Goal: Task Accomplishment & Management: Use online tool/utility

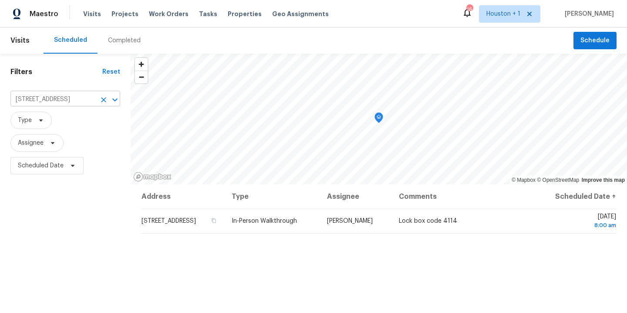
click at [101, 97] on icon "Clear" at bounding box center [103, 99] width 5 height 5
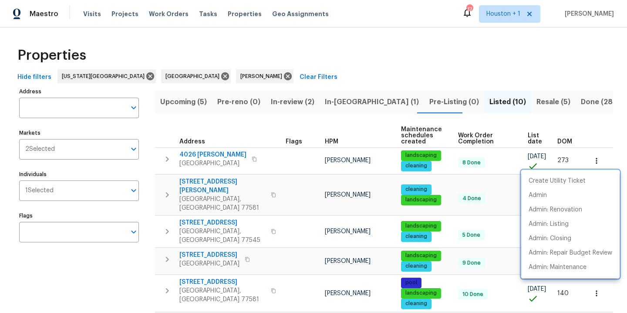
click at [393, 66] on div at bounding box center [313, 156] width 627 height 313
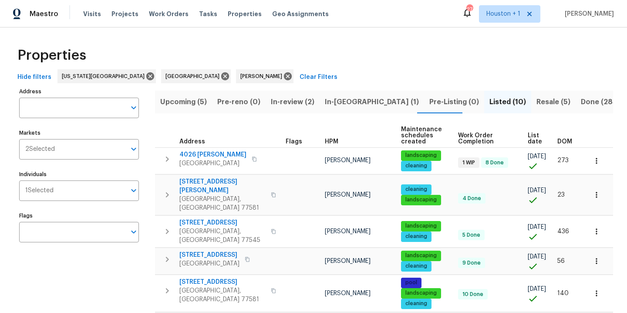
click at [189, 105] on span "Upcoming (5)" at bounding box center [183, 102] width 47 height 12
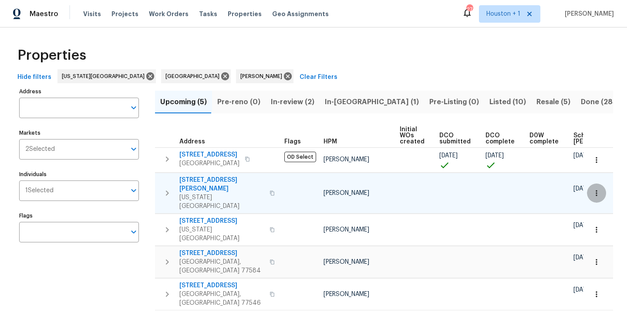
click at [593, 189] on icon "button" at bounding box center [597, 193] width 9 height 9
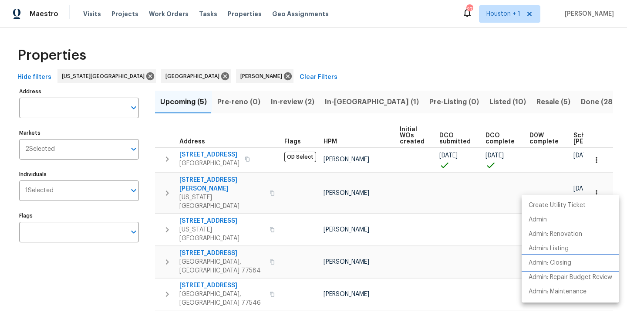
click at [566, 265] on p "Admin: Closing" at bounding box center [550, 262] width 43 height 9
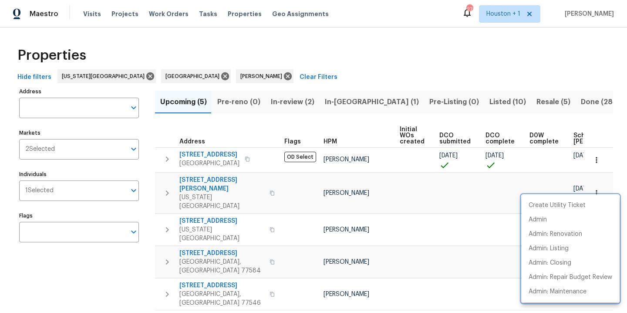
click at [372, 34] on div at bounding box center [313, 156] width 627 height 313
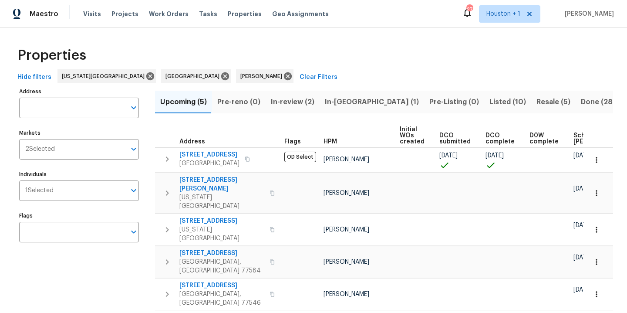
scroll to position [0, 112]
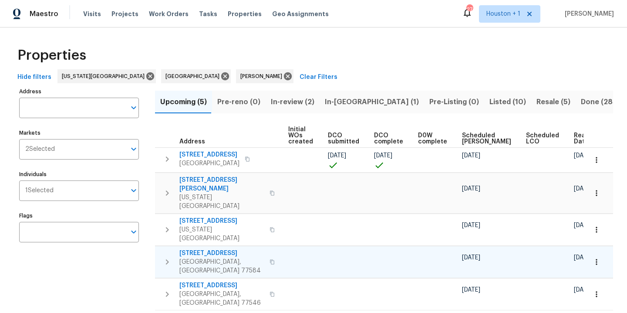
click at [593, 257] on icon "button" at bounding box center [597, 261] width 9 height 9
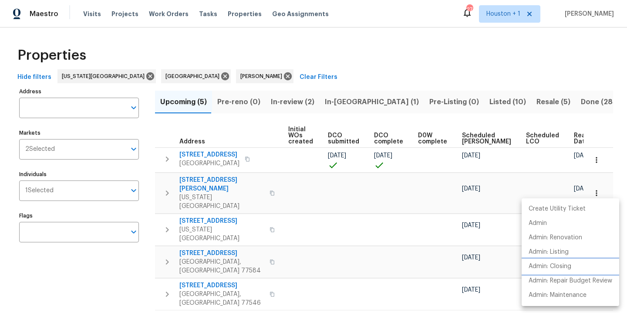
click at [564, 270] on p "Admin: Closing" at bounding box center [550, 266] width 43 height 9
click at [358, 66] on div at bounding box center [313, 156] width 627 height 313
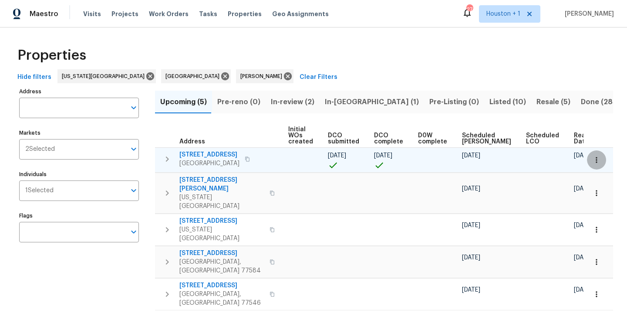
click at [593, 159] on icon "button" at bounding box center [597, 160] width 9 height 9
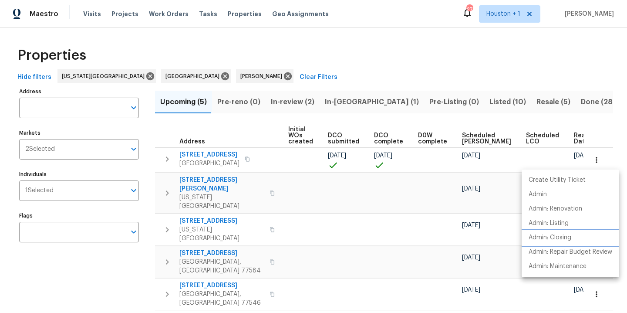
click at [560, 237] on p "Admin: Closing" at bounding box center [550, 237] width 43 height 9
click at [354, 64] on div at bounding box center [313, 156] width 627 height 313
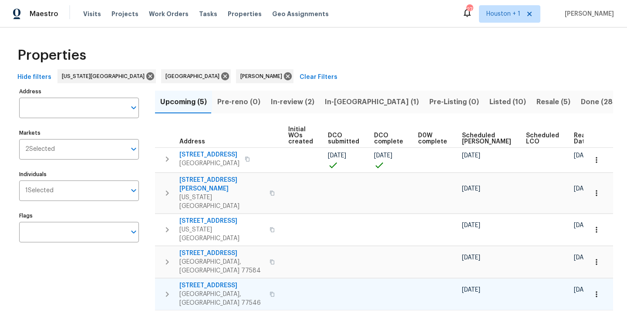
click at [593, 290] on icon "button" at bounding box center [597, 294] width 9 height 9
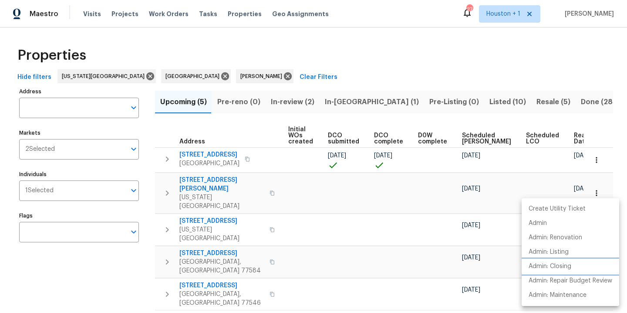
click at [573, 266] on li "Admin: Closing" at bounding box center [571, 266] width 98 height 14
